Goal: Task Accomplishment & Management: Use online tool/utility

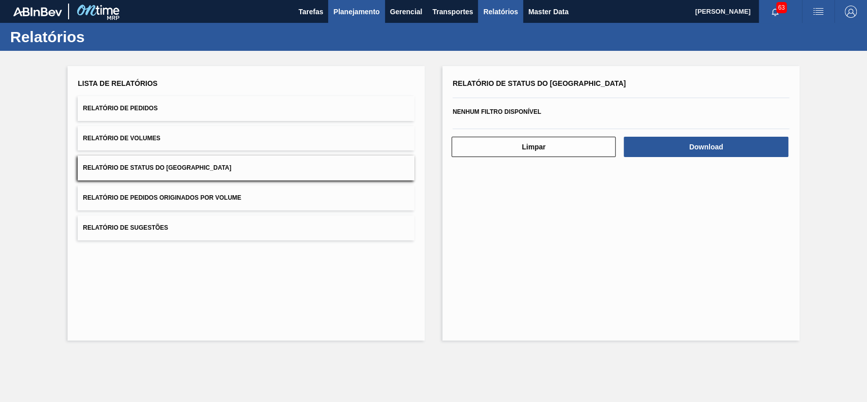
click at [364, 12] on span "Planejamento" at bounding box center [356, 12] width 46 height 12
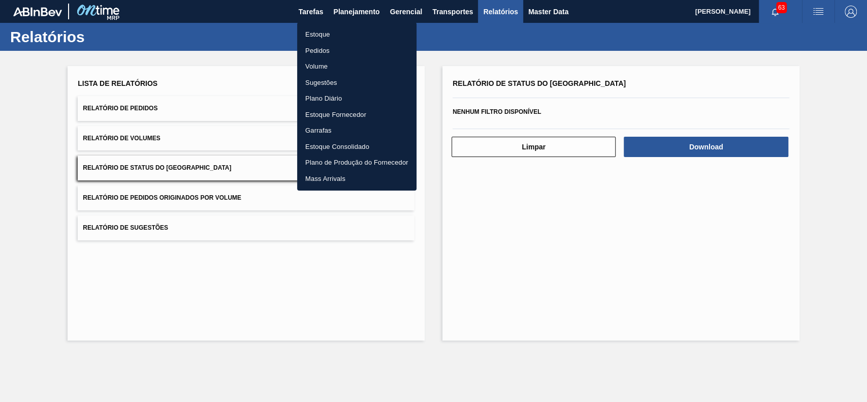
click at [349, 31] on li "Estoque" at bounding box center [356, 34] width 119 height 16
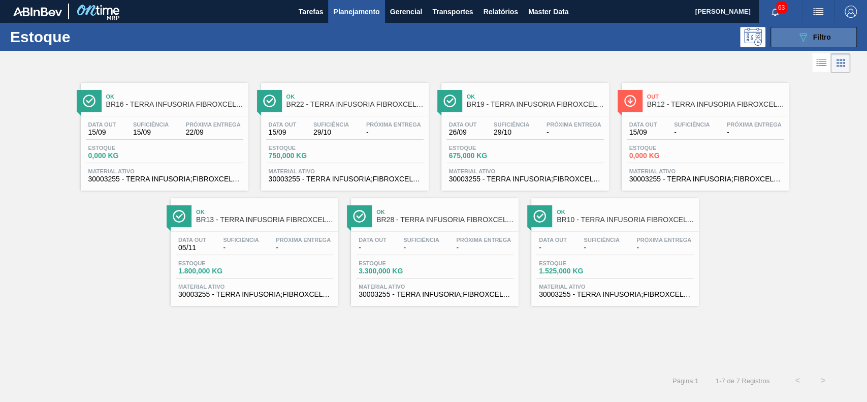
click at [821, 37] on span "Filtro" at bounding box center [822, 37] width 18 height 8
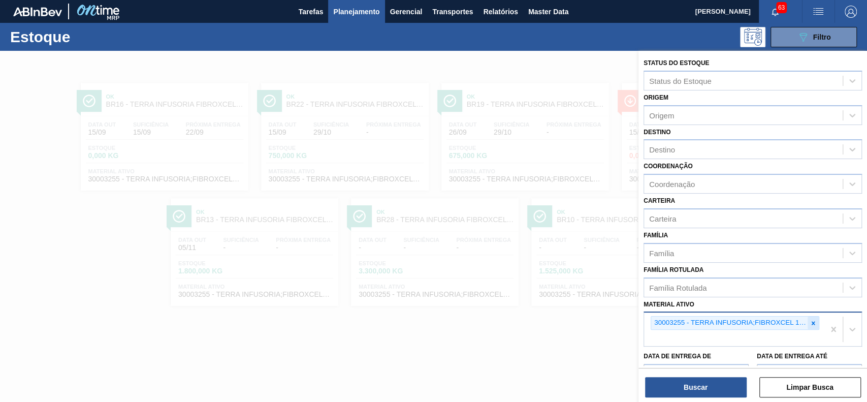
click at [810, 327] on div at bounding box center [812, 322] width 11 height 13
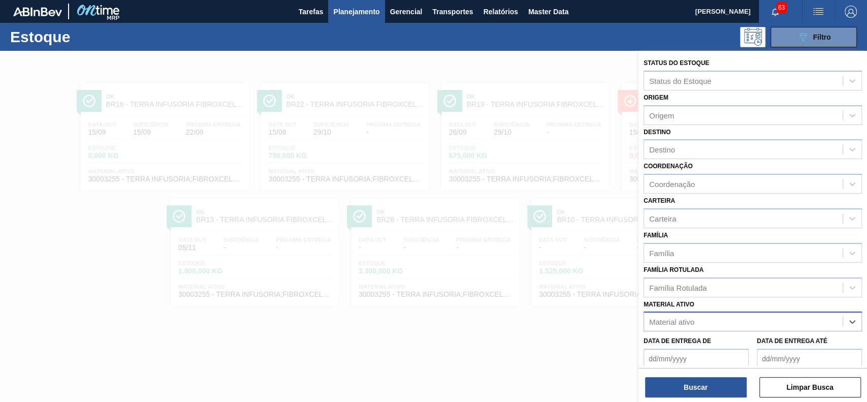
paste ativo "30009305"
type ativo "30009305"
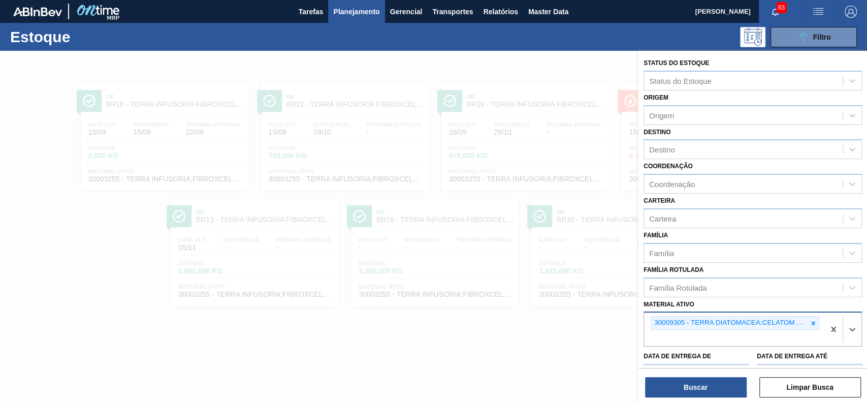
paste ativo "30003637"
type ativo "30003637"
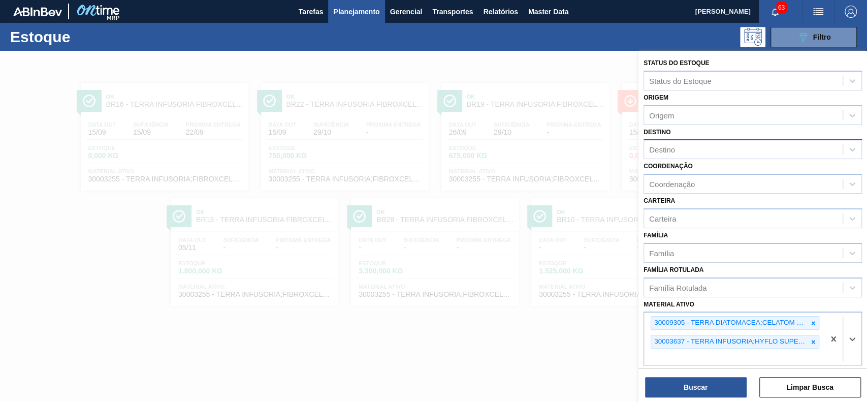
click at [703, 152] on div "Destino" at bounding box center [743, 149] width 199 height 15
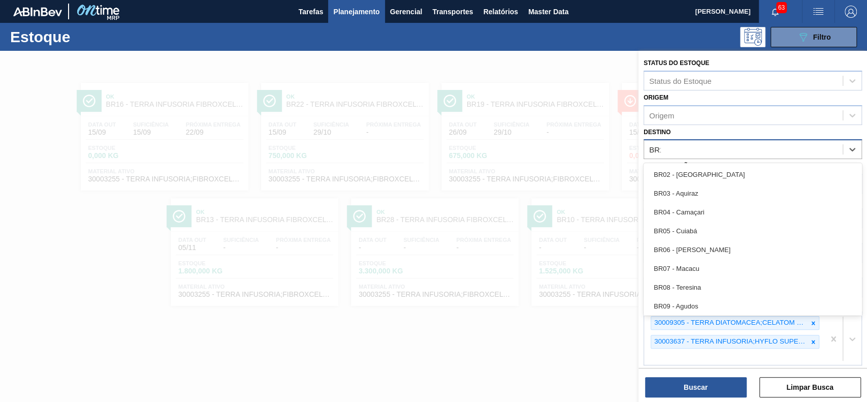
type input "BR19"
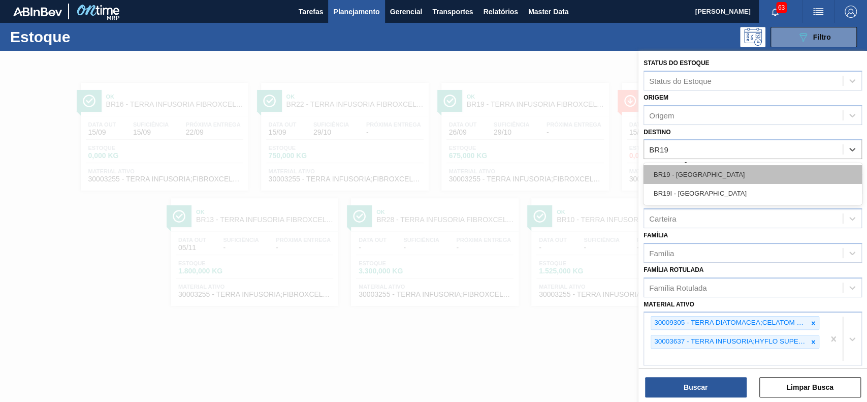
click at [695, 171] on div "BR19 - [GEOGRAPHIC_DATA]" at bounding box center [752, 174] width 218 height 19
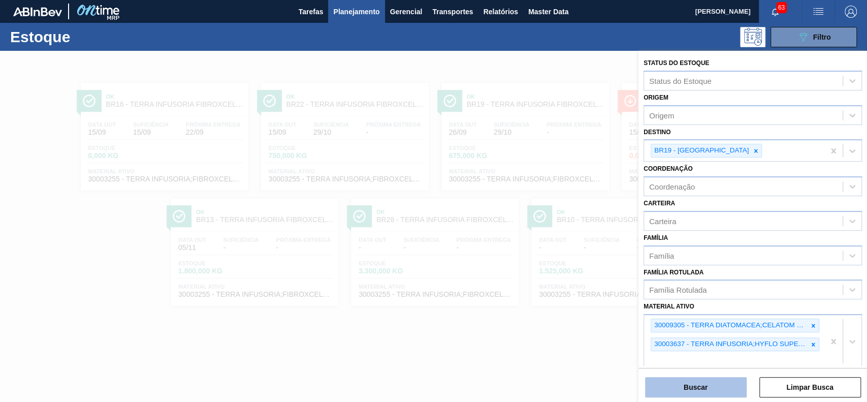
click at [677, 387] on button "Buscar" at bounding box center [696, 387] width 102 height 20
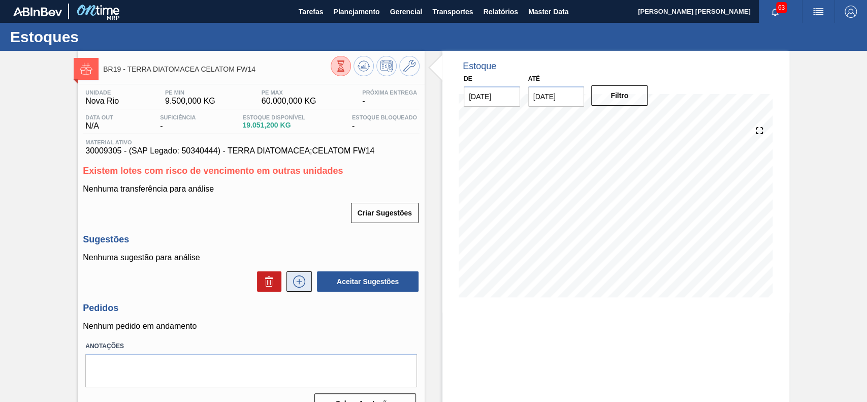
click at [295, 287] on icon at bounding box center [299, 281] width 16 height 12
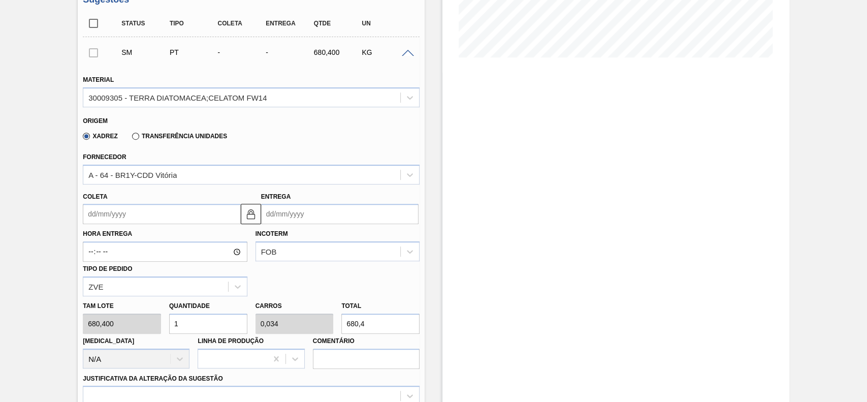
scroll to position [271, 0]
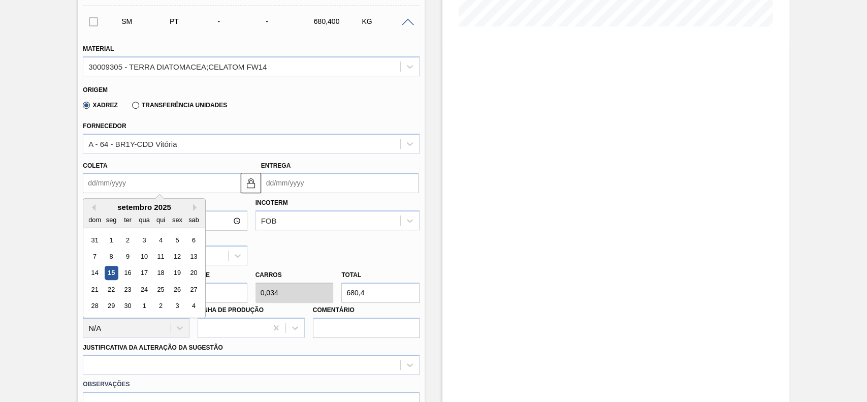
click at [171, 189] on input "Coleta" at bounding box center [161, 183] width 157 height 20
click at [130, 277] on div "16" at bounding box center [128, 273] width 14 height 14
type input "[DATE]"
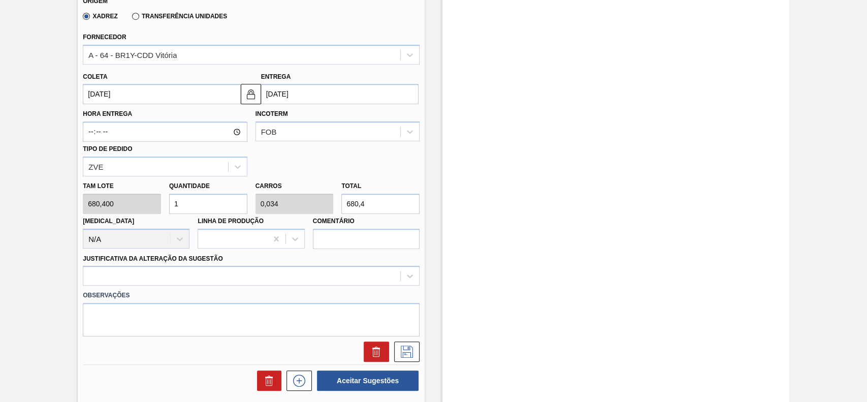
scroll to position [338, 0]
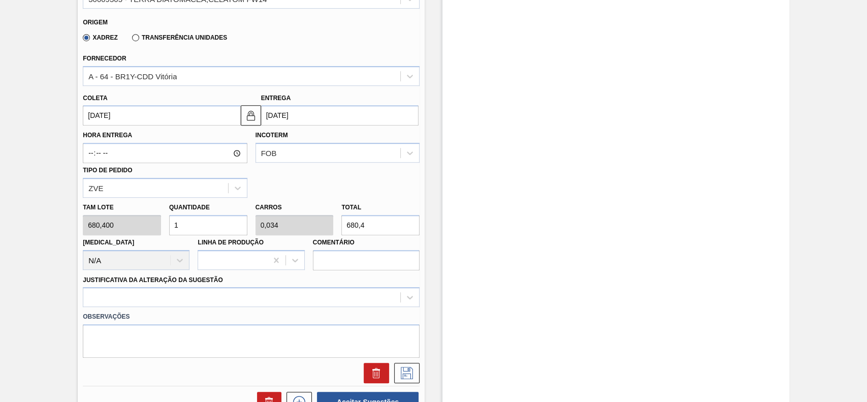
click at [207, 233] on input "1" at bounding box center [208, 225] width 78 height 20
type input "4"
type input "0,136"
type input "2.721,6"
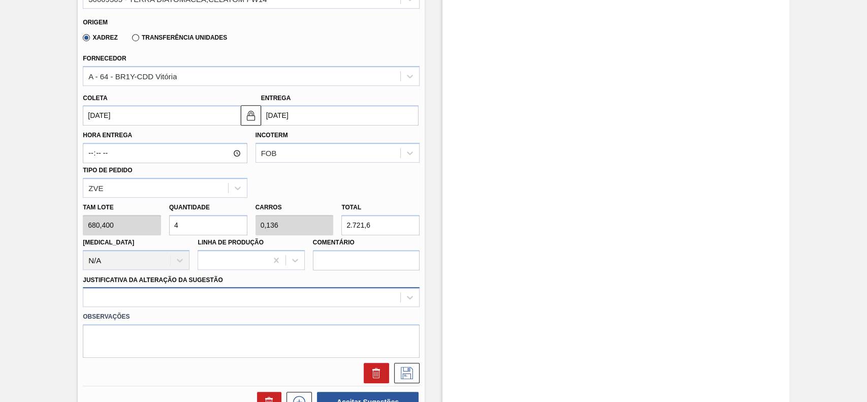
type input "4"
click at [175, 300] on div at bounding box center [251, 297] width 337 height 20
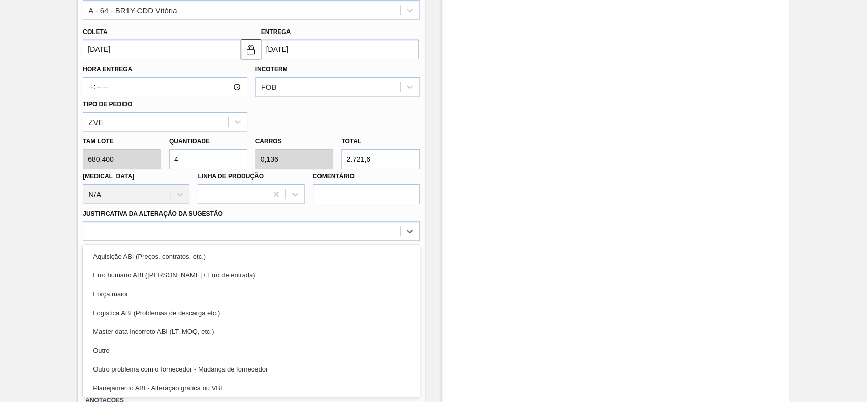
drag, startPoint x: 134, startPoint y: 346, endPoint x: 186, endPoint y: 327, distance: 56.2
click at [134, 346] on div "Outro" at bounding box center [251, 350] width 337 height 19
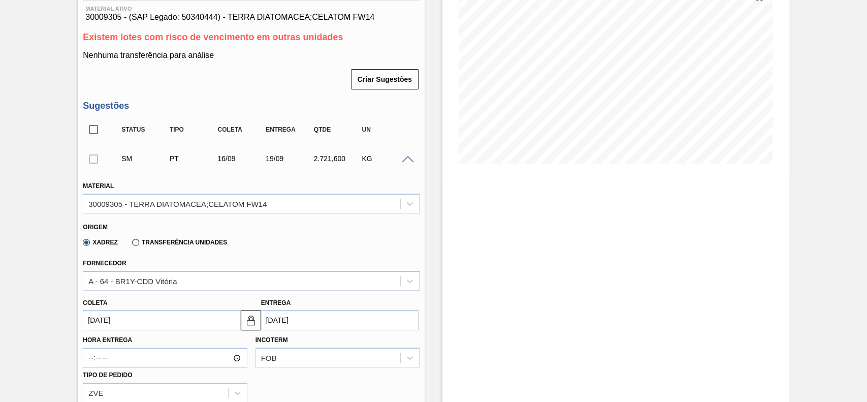
scroll to position [472, 0]
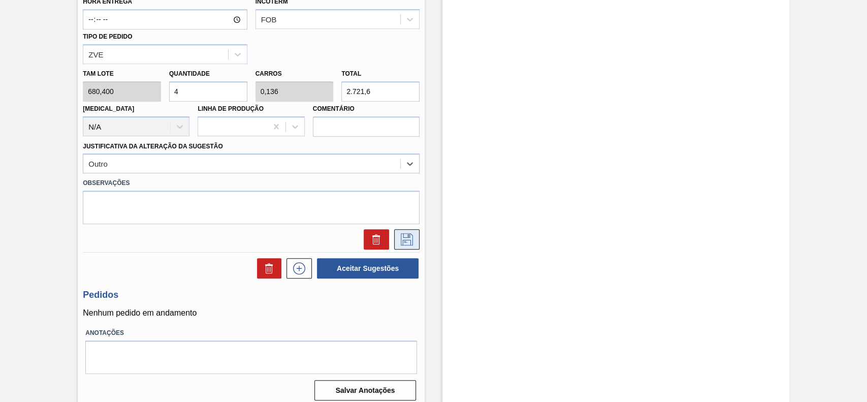
click at [408, 242] on icon at bounding box center [407, 239] width 16 height 12
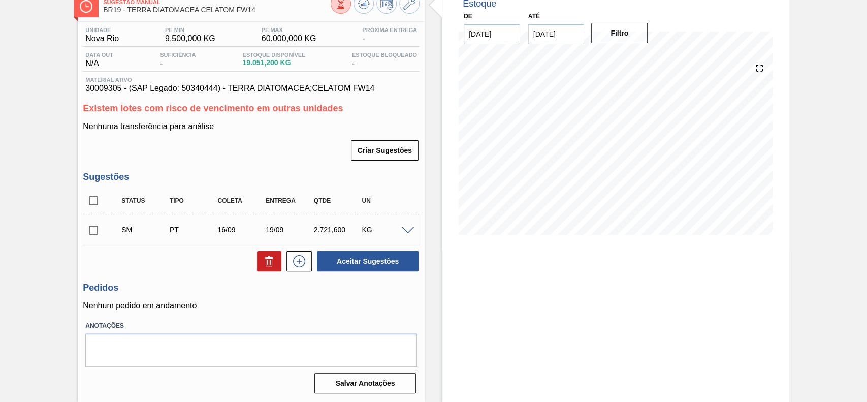
scroll to position [63, 0]
click at [93, 226] on input "checkbox" at bounding box center [93, 229] width 21 height 21
click at [385, 262] on button "Aceitar Sugestões" at bounding box center [368, 261] width 102 height 20
checkbox input "false"
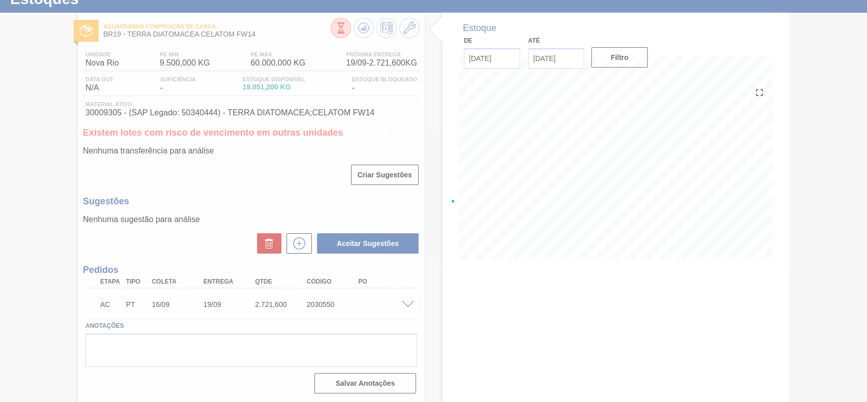
scroll to position [39, 0]
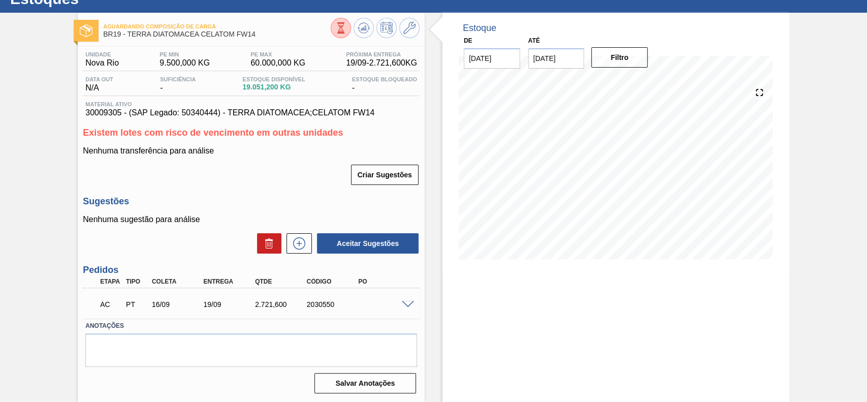
click at [409, 306] on span at bounding box center [408, 305] width 12 height 8
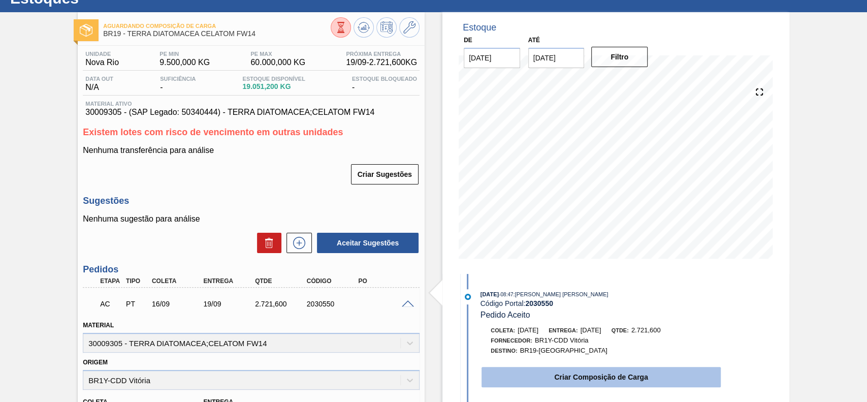
click at [528, 382] on button "Criar Composição de Carga" at bounding box center [600, 377] width 239 height 20
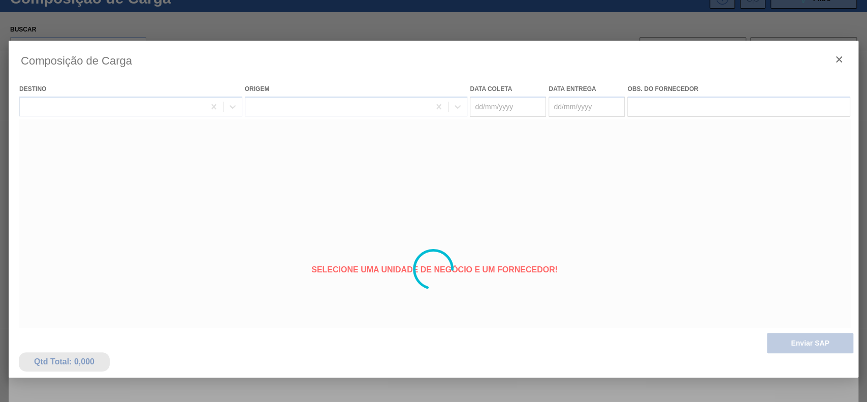
type coleta "[DATE]"
type entrega "[DATE]"
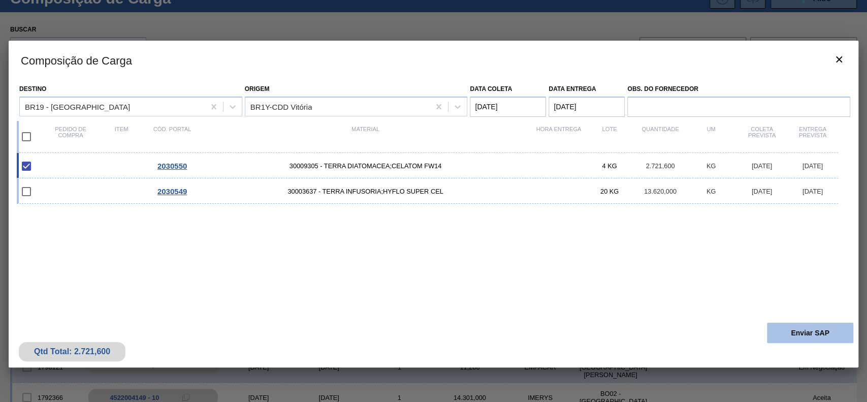
click at [788, 325] on button "Enviar SAP" at bounding box center [810, 332] width 86 height 20
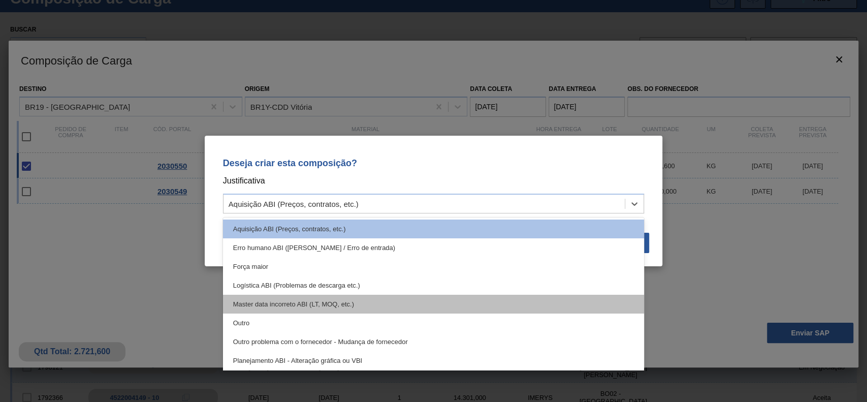
drag, startPoint x: 357, startPoint y: 201, endPoint x: 278, endPoint y: 298, distance: 124.9
click at [356, 201] on div "Aquisição ABI (Preços, contratos, etc.)" at bounding box center [294, 204] width 130 height 9
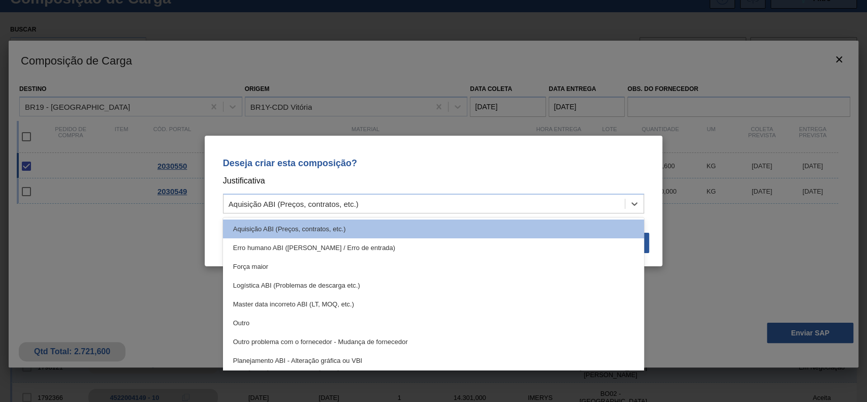
drag, startPoint x: 267, startPoint y: 323, endPoint x: 402, endPoint y: 258, distance: 149.9
click at [267, 324] on div "Outro" at bounding box center [433, 322] width 421 height 19
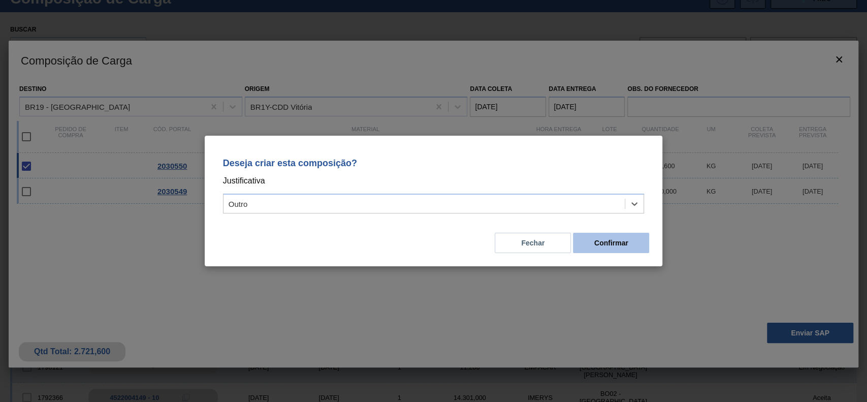
click at [596, 245] on button "Confirmar" at bounding box center [611, 243] width 76 height 20
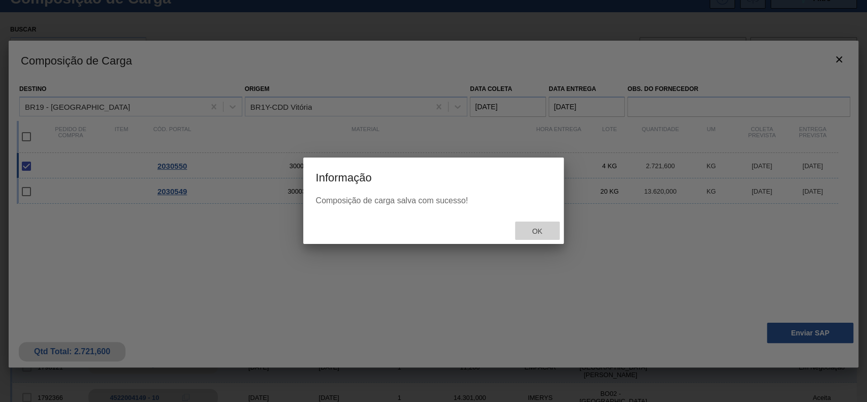
click at [544, 231] on span "Ok" at bounding box center [537, 231] width 26 height 8
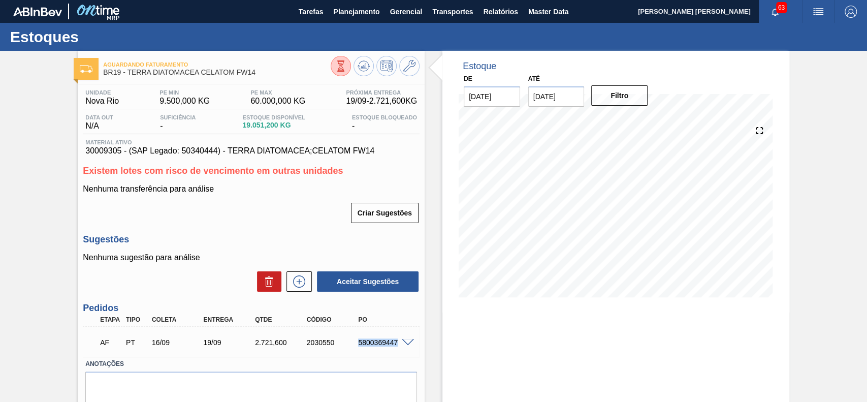
drag, startPoint x: 355, startPoint y: 346, endPoint x: 398, endPoint y: 349, distance: 42.8
click at [398, 349] on div "AF PT 16/09 19/09 2.721,600 2030550 5800369447" at bounding box center [248, 341] width 310 height 20
copy div "5800369447"
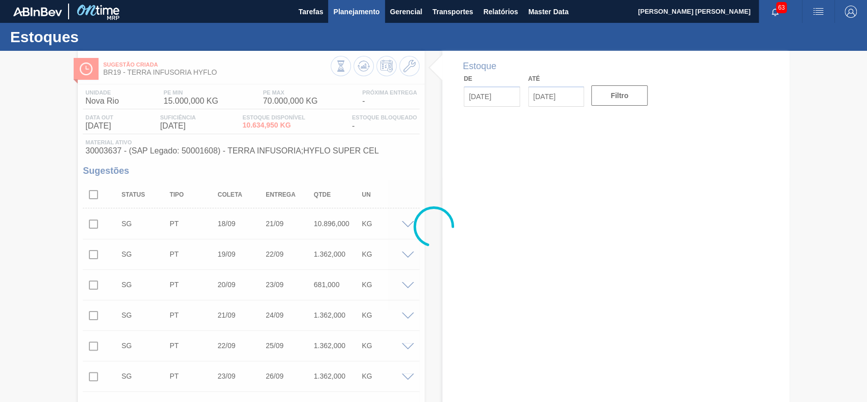
type input "[DATE]"
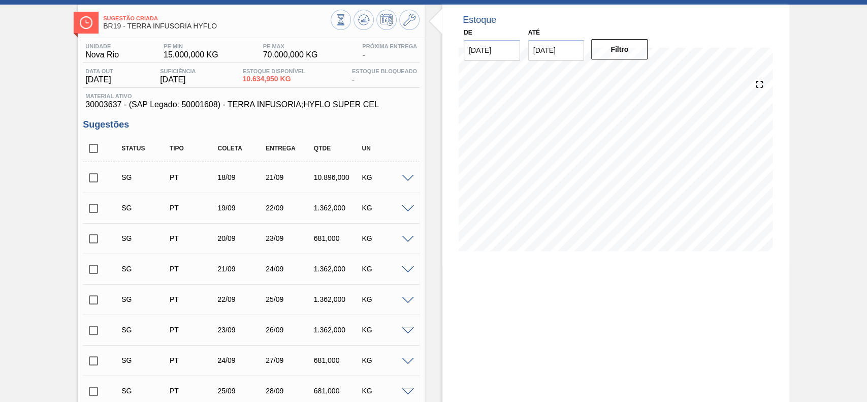
scroll to position [68, 0]
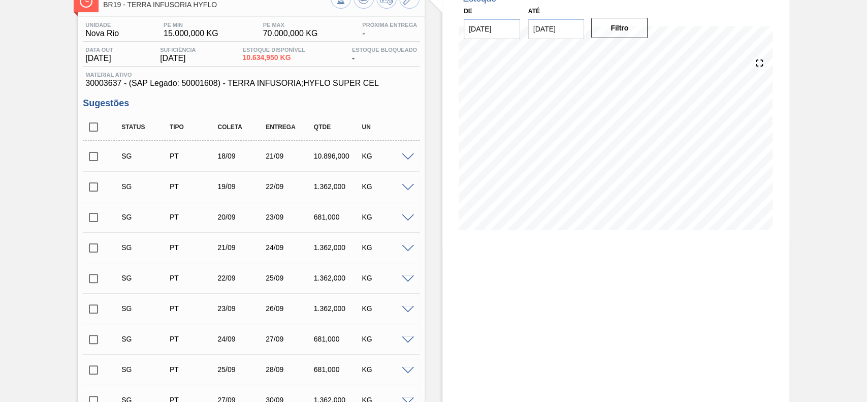
drag, startPoint x: 100, startPoint y: 132, endPoint x: 329, endPoint y: 270, distance: 267.2
click at [102, 132] on input "checkbox" at bounding box center [93, 126] width 21 height 21
checkbox input "true"
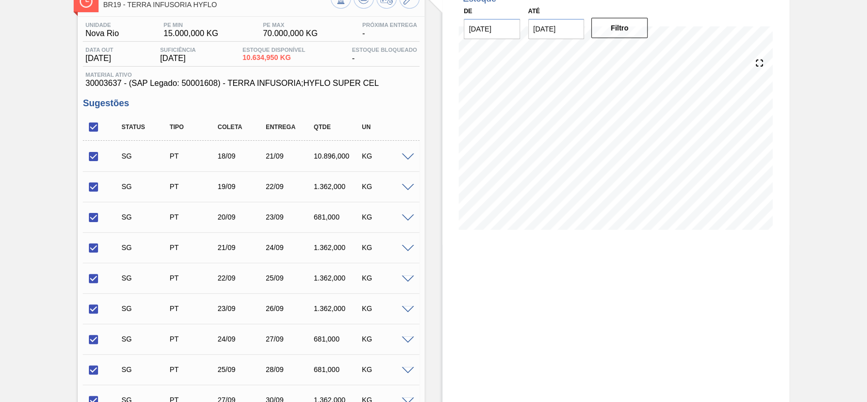
checkbox input "true"
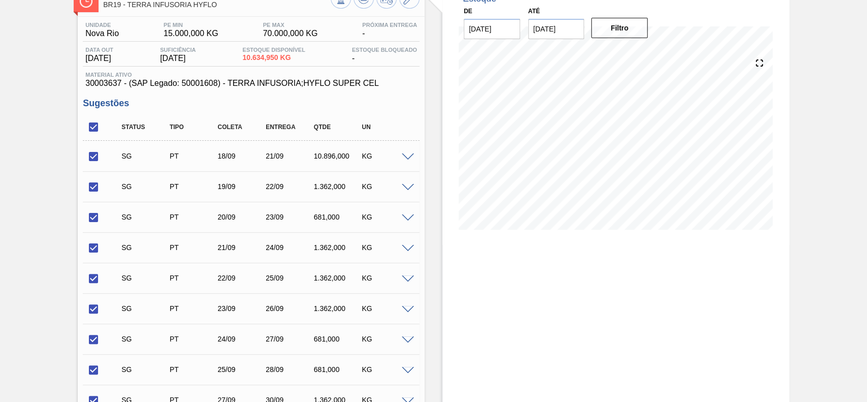
checkbox input "true"
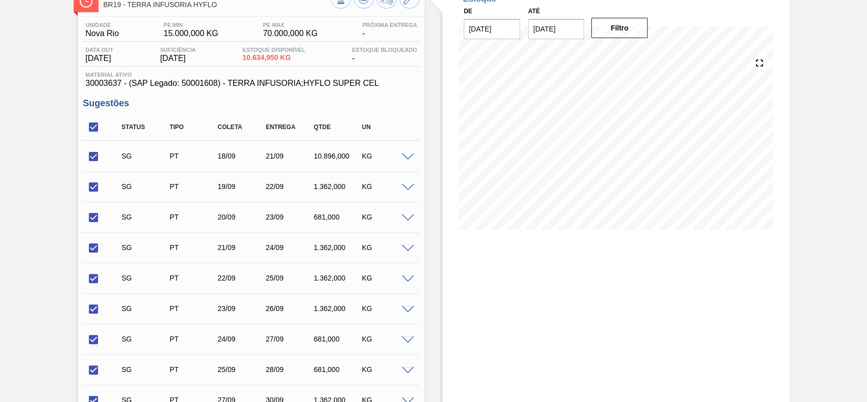
checkbox input "true"
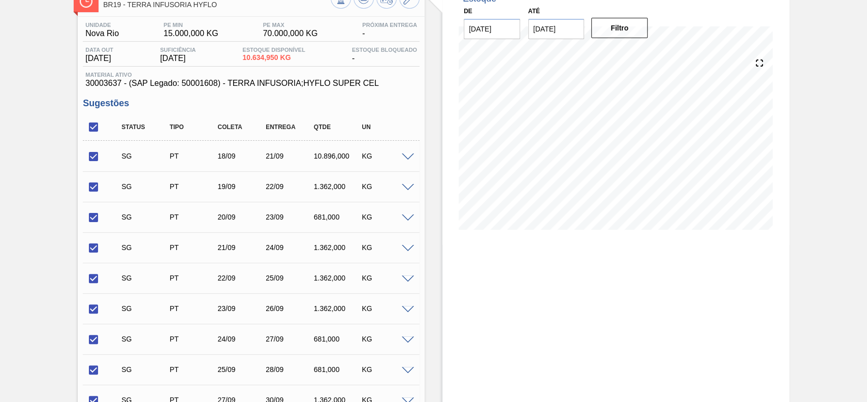
checkbox input "true"
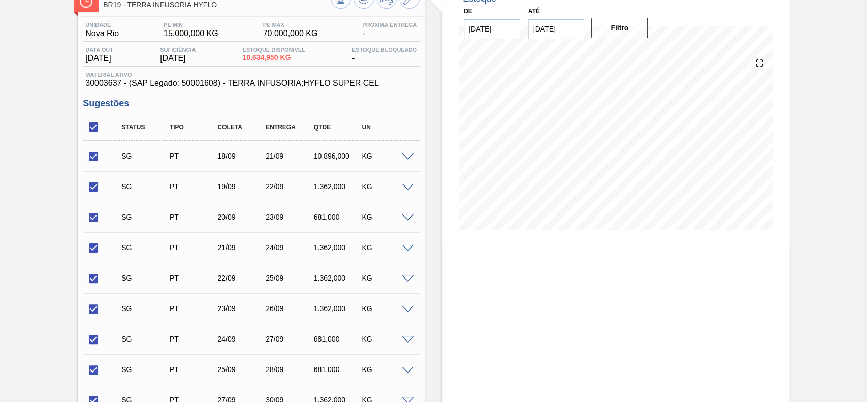
checkbox input "true"
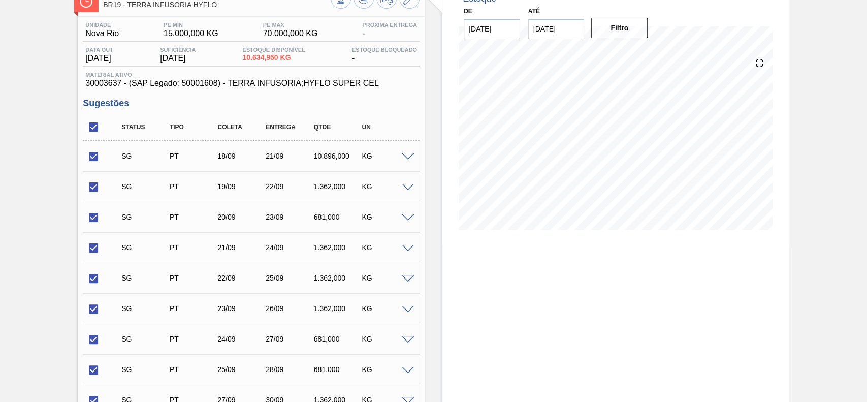
checkbox input "true"
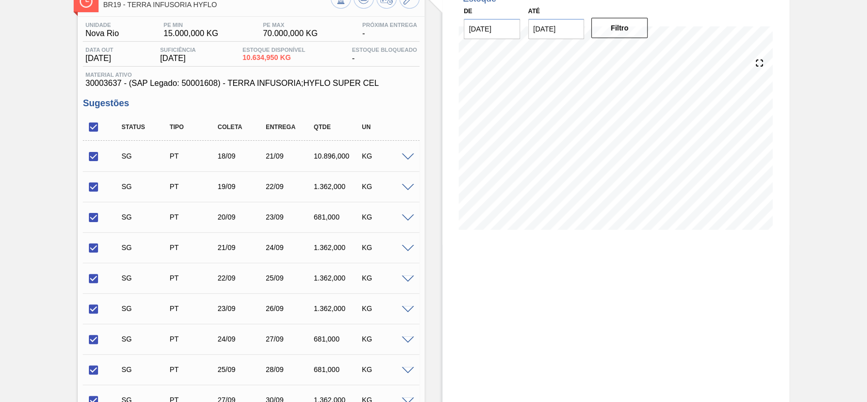
checkbox input "true"
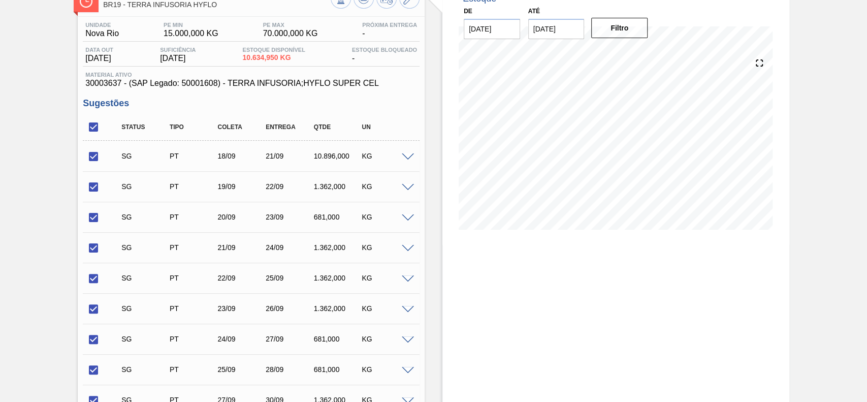
checkbox input "true"
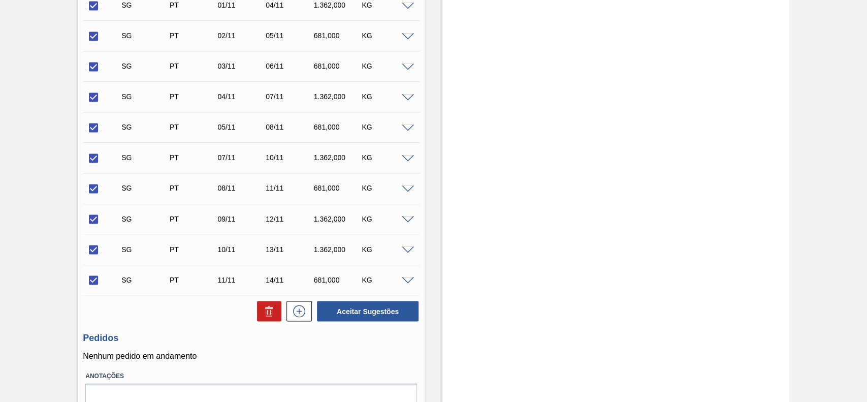
scroll to position [1153, 0]
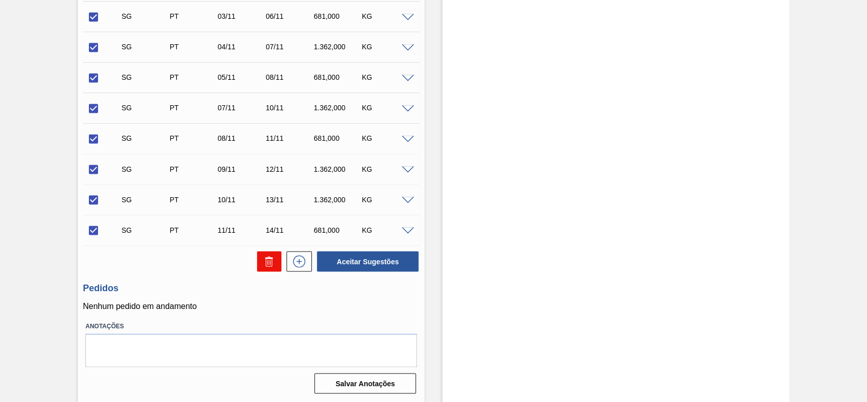
click at [275, 268] on button at bounding box center [269, 261] width 24 height 20
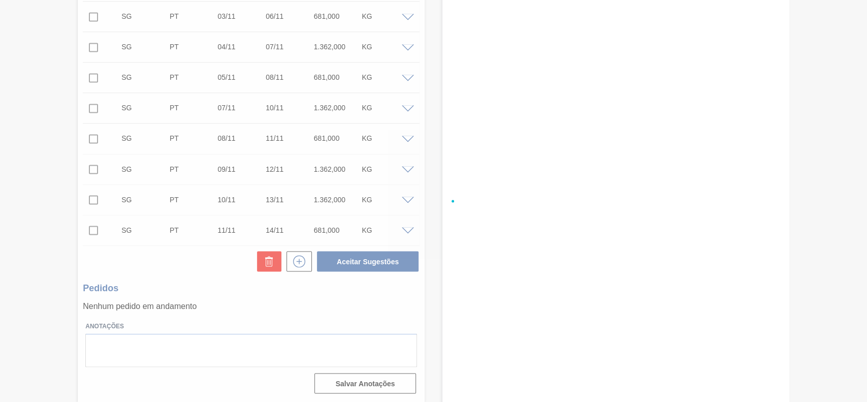
checkbox input "false"
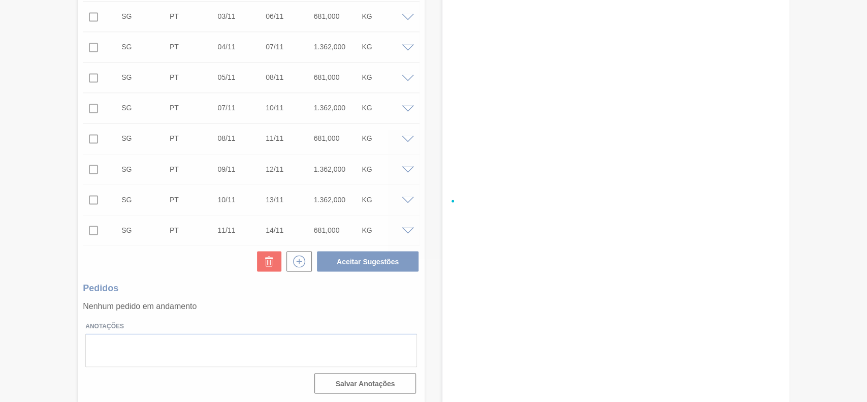
checkbox input "false"
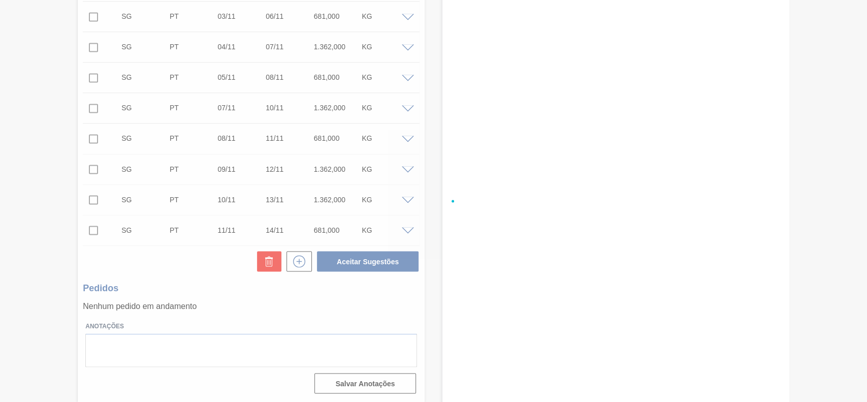
checkbox input "false"
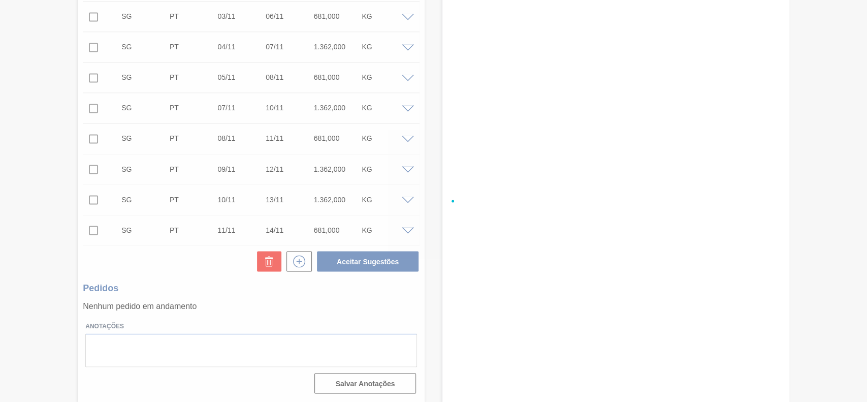
checkbox input "false"
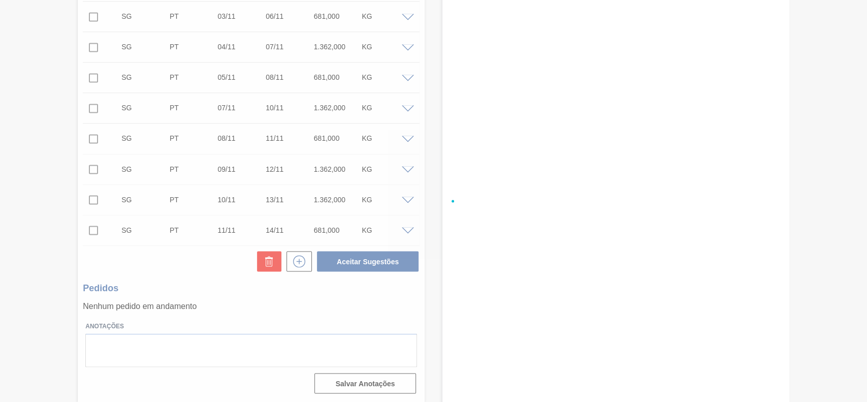
checkbox input "false"
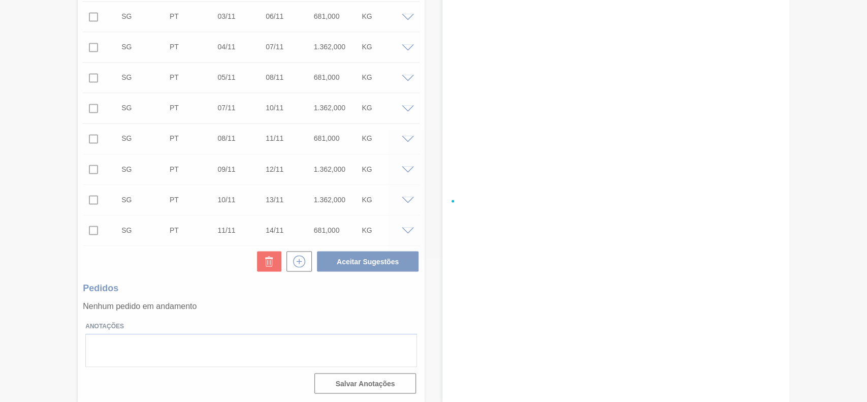
checkbox input "false"
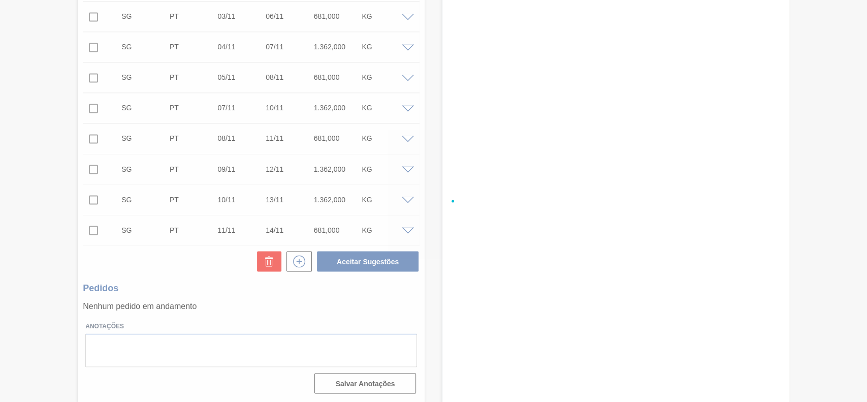
checkbox input "false"
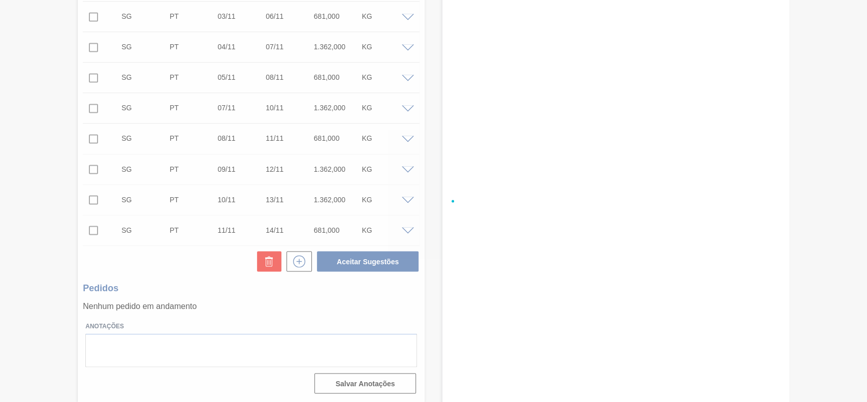
checkbox input "false"
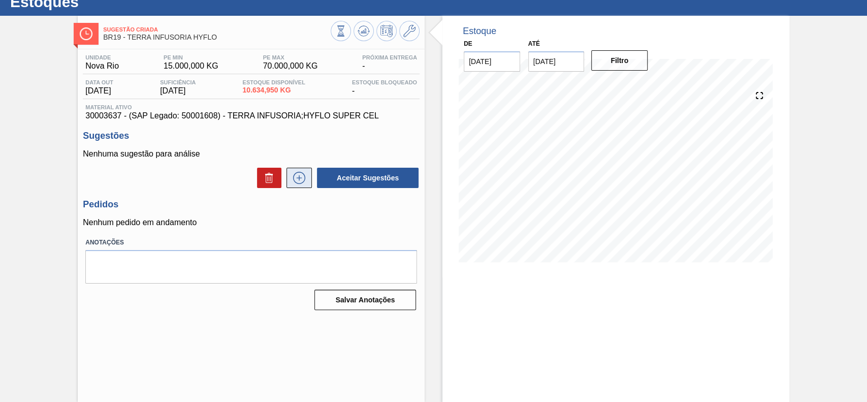
click at [300, 178] on icon at bounding box center [299, 178] width 16 height 12
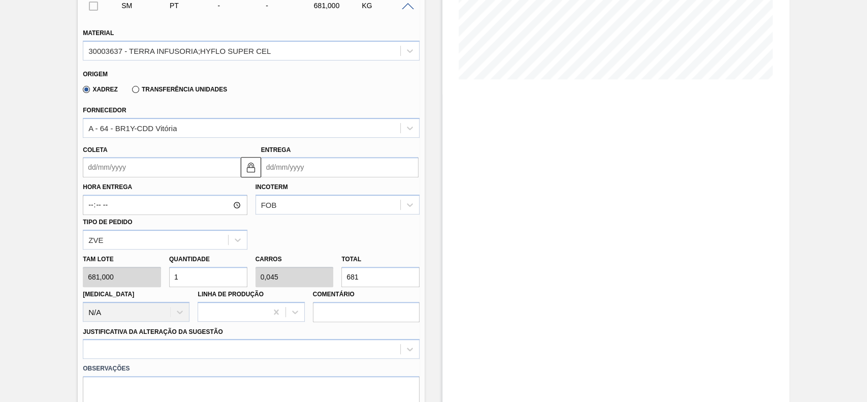
scroll to position [238, 0]
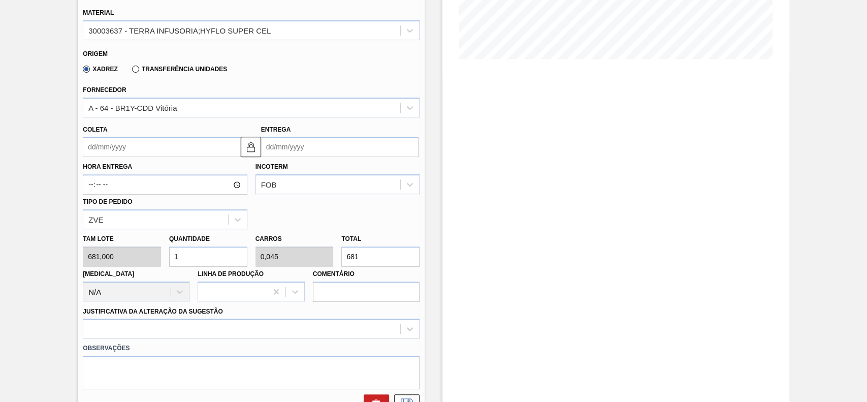
click at [181, 148] on input "Coleta" at bounding box center [161, 147] width 157 height 20
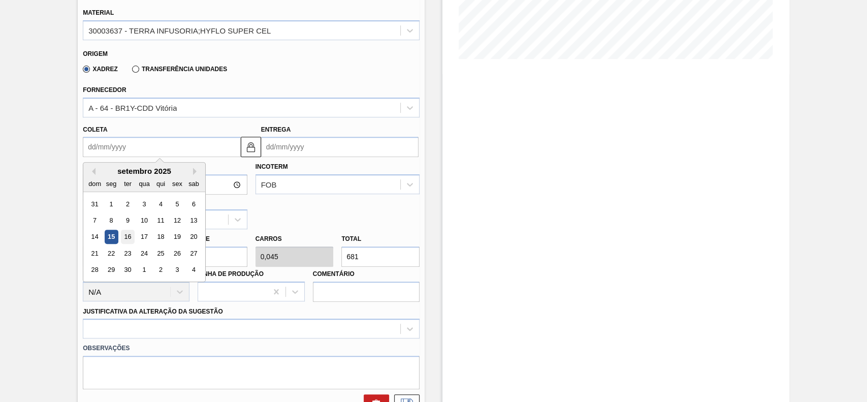
click at [131, 234] on div "16" at bounding box center [128, 237] width 14 height 14
type input "[DATE]"
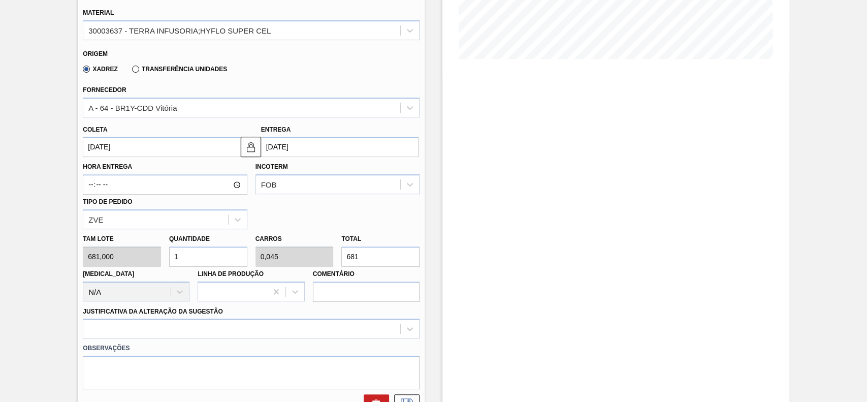
click at [212, 258] on input "1" at bounding box center [208, 256] width 78 height 20
type input "0"
type input "2"
type input "0,091"
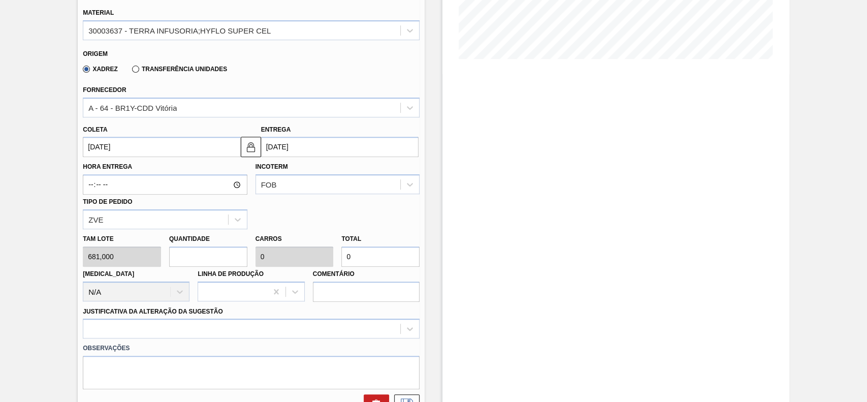
type input "1.362"
type input "20"
type input "0,908"
type input "13.620"
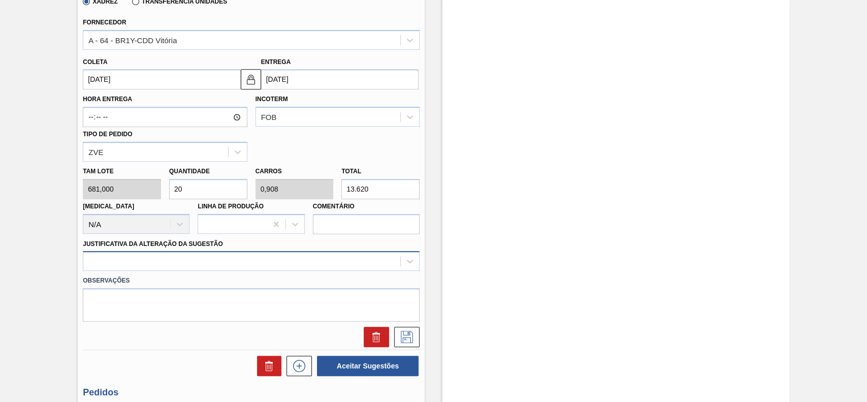
type input "20"
click at [204, 263] on div at bounding box center [251, 261] width 337 height 20
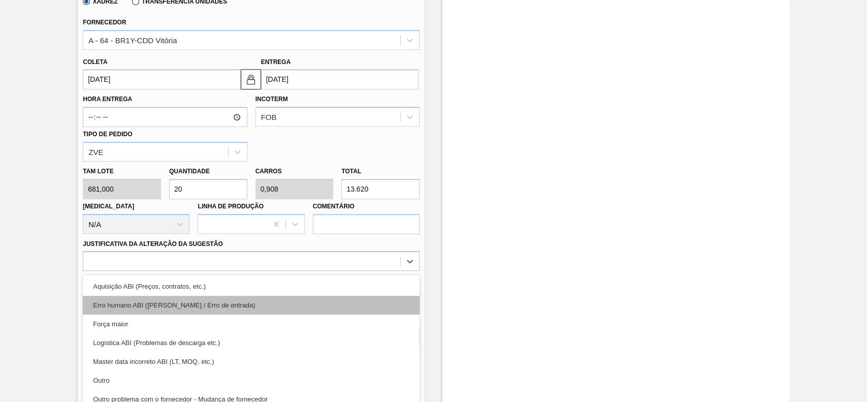
scroll to position [336, 0]
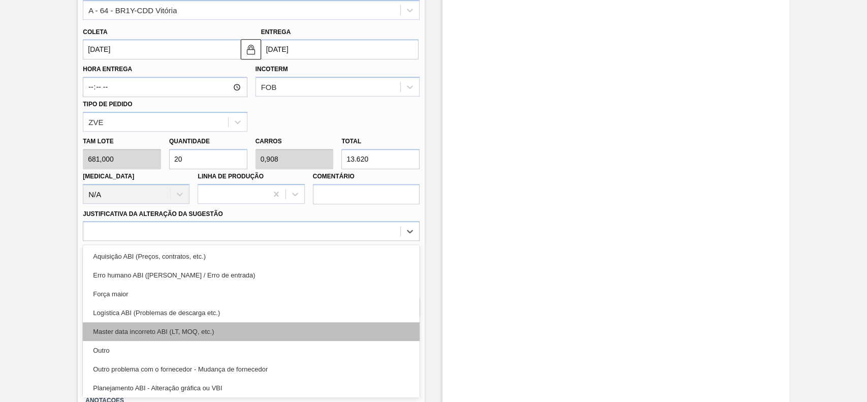
click at [150, 341] on div "Outro" at bounding box center [251, 350] width 337 height 19
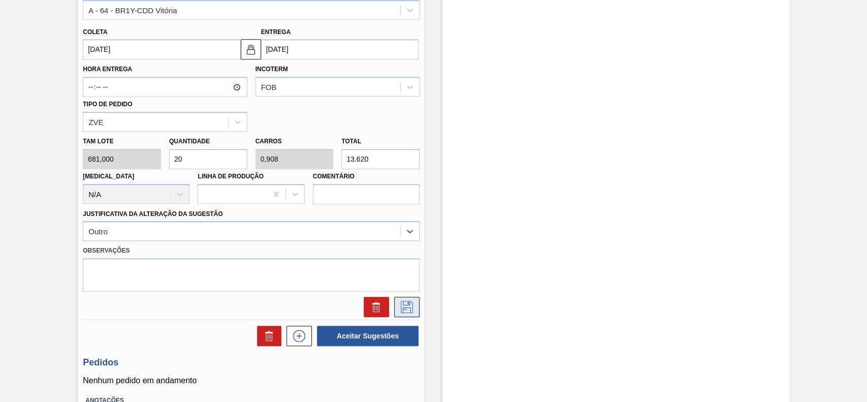
click at [401, 310] on icon at bounding box center [407, 307] width 16 height 12
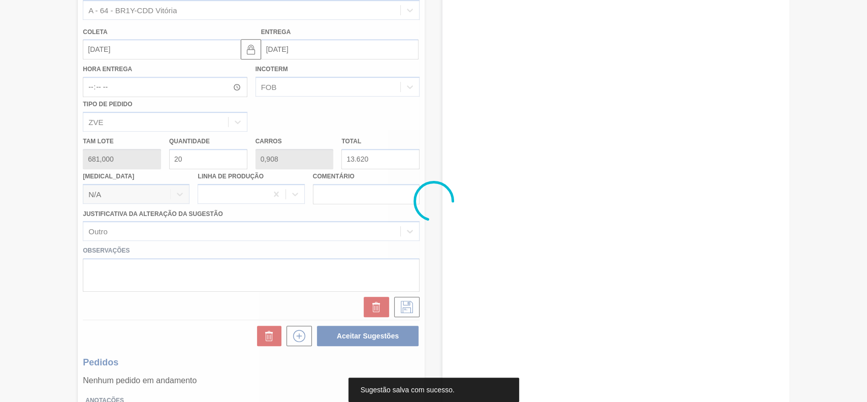
scroll to position [35, 0]
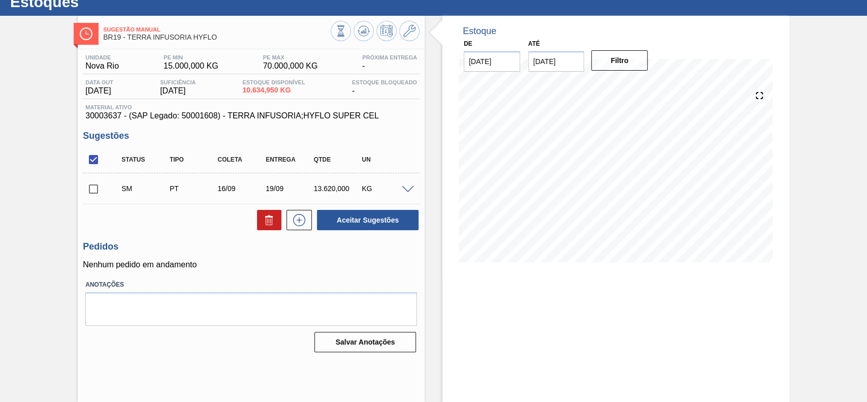
click at [101, 190] on input "checkbox" at bounding box center [93, 188] width 21 height 21
checkbox input "true"
click at [366, 218] on button "Aceitar Sugestões" at bounding box center [368, 220] width 102 height 20
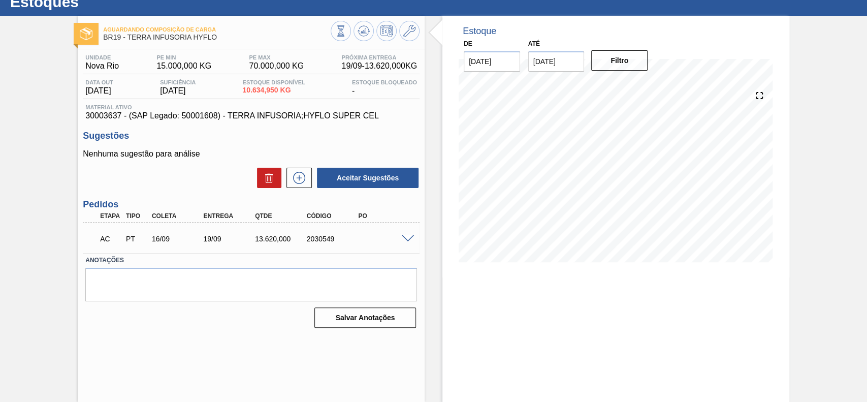
click at [400, 234] on div "AC PT 16/09 19/09 13.620,000 2030549" at bounding box center [248, 237] width 310 height 20
click at [405, 239] on span at bounding box center [408, 239] width 12 height 8
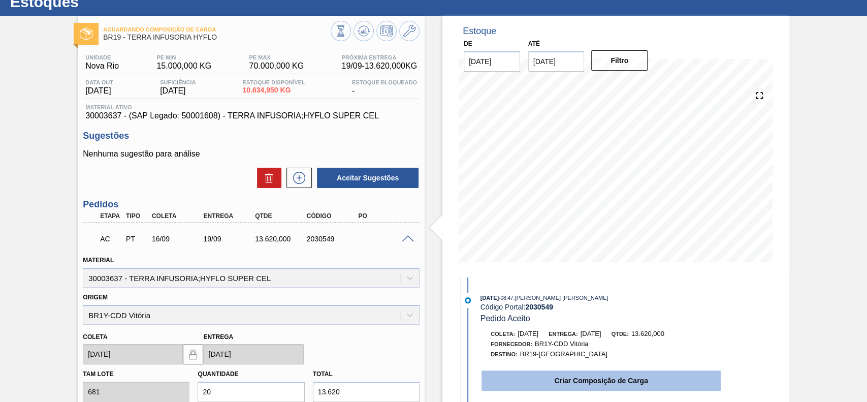
click at [548, 379] on button "Criar Composição de Carga" at bounding box center [600, 380] width 239 height 20
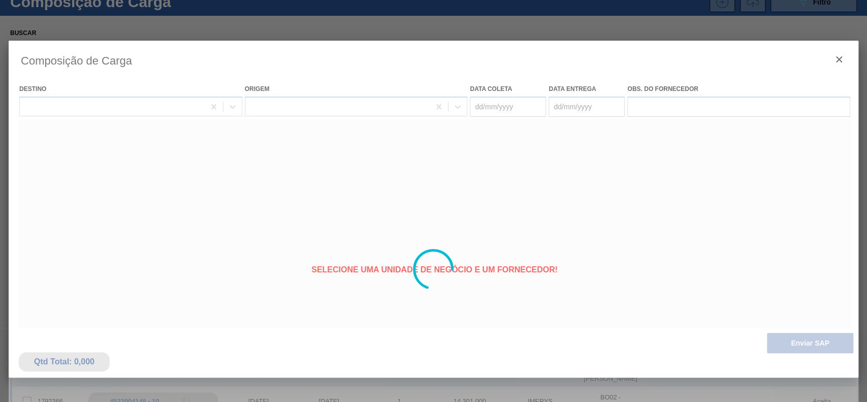
type coleta "[DATE]"
type entrega "[DATE]"
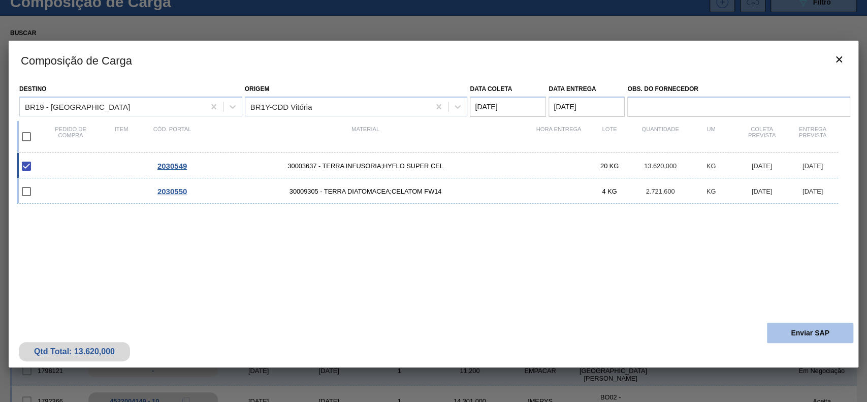
click at [793, 338] on button "Enviar SAP" at bounding box center [810, 332] width 86 height 20
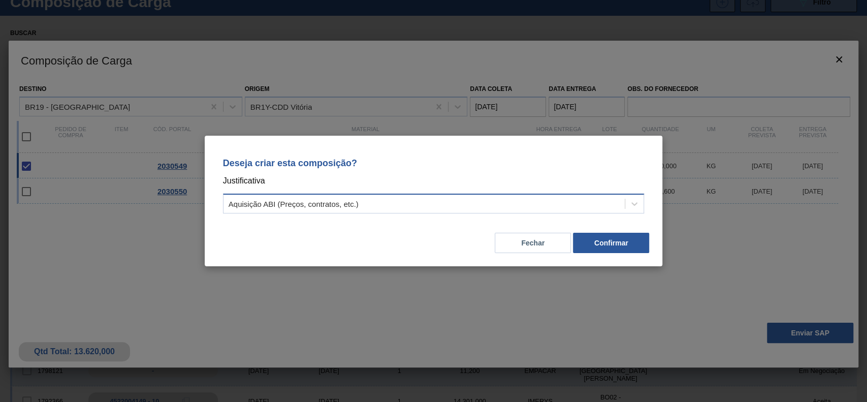
drag, startPoint x: 404, startPoint y: 204, endPoint x: 384, endPoint y: 213, distance: 22.0
click at [401, 205] on div "Aquisição ABI (Preços, contratos, etc.)" at bounding box center [424, 204] width 402 height 15
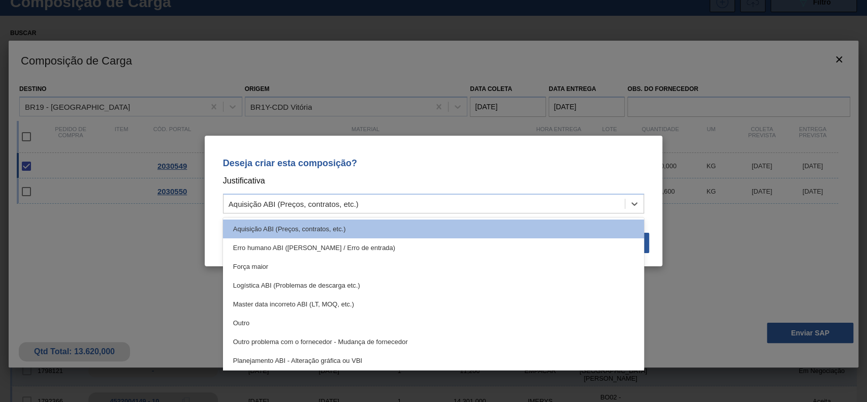
drag, startPoint x: 252, startPoint y: 327, endPoint x: 342, endPoint y: 292, distance: 95.8
click at [254, 327] on div "Outro" at bounding box center [433, 322] width 421 height 19
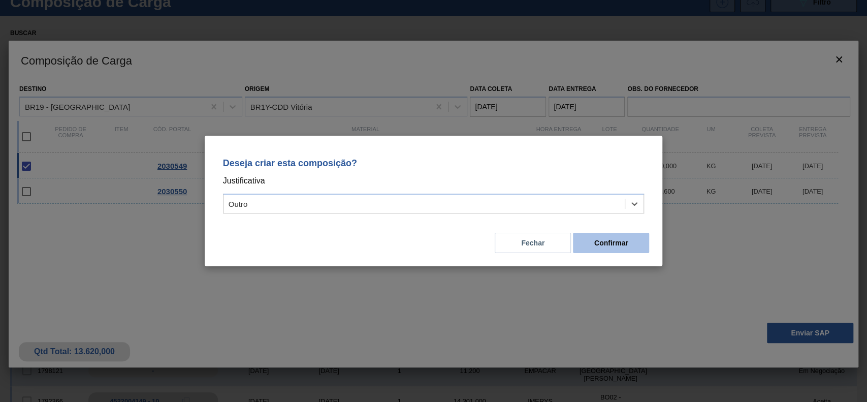
click at [607, 245] on button "Confirmar" at bounding box center [611, 243] width 76 height 20
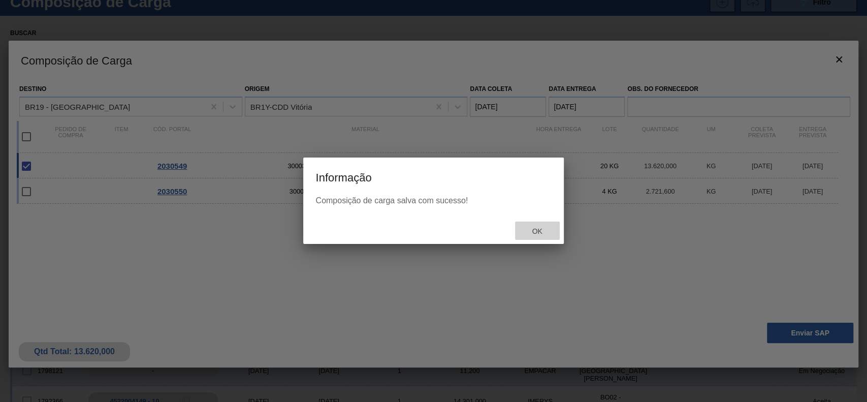
click at [539, 233] on span "Ok" at bounding box center [537, 231] width 26 height 8
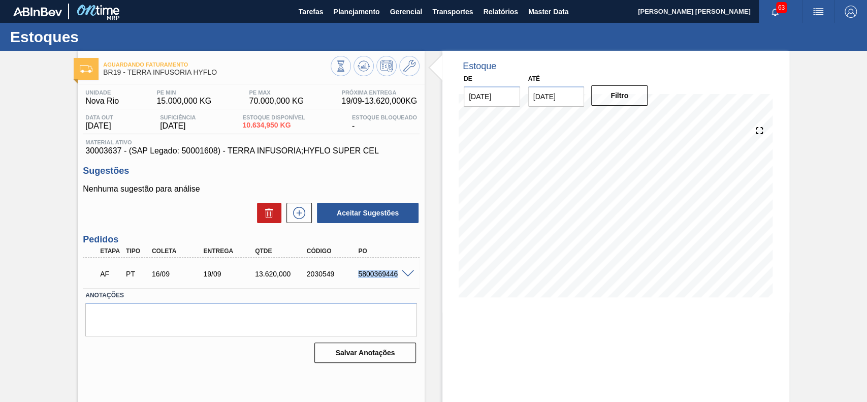
drag, startPoint x: 356, startPoint y: 275, endPoint x: 398, endPoint y: 279, distance: 41.8
click at [398, 279] on div "AF PT 16/09 19/09 13.620,000 2030549 5800369446" at bounding box center [248, 273] width 310 height 20
copy div "5800369446"
